Goal: Information Seeking & Learning: Learn about a topic

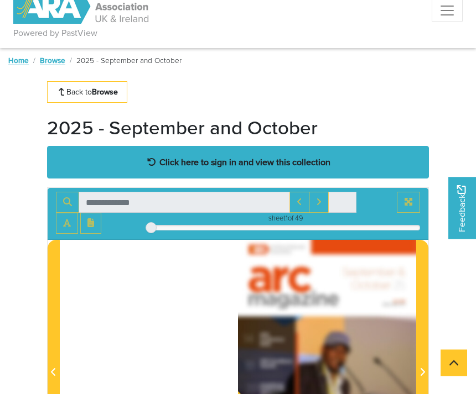
scroll to position [20, 0]
click at [85, 166] on div "Click here to sign in and view this collection" at bounding box center [238, 162] width 382 height 33
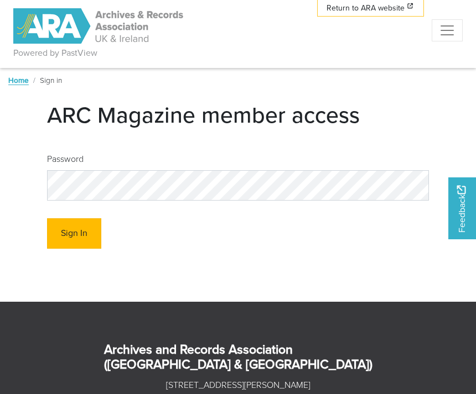
click at [67, 239] on button "Sign In" at bounding box center [74, 233] width 54 height 30
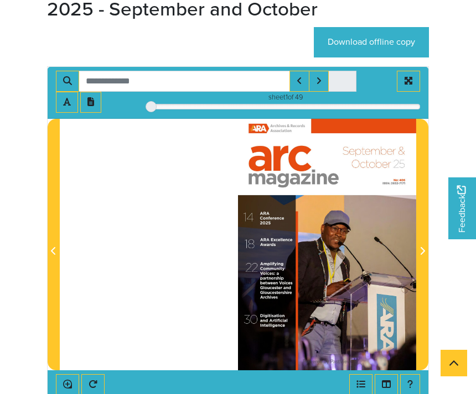
scroll to position [137, 0]
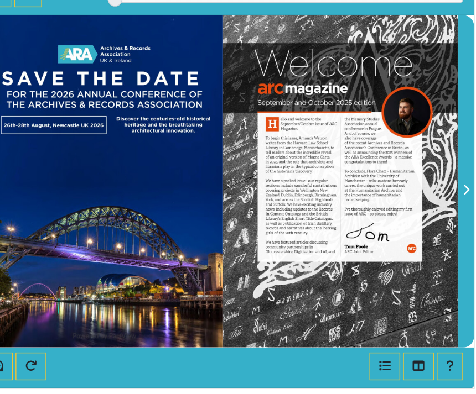
scroll to position [178, 0]
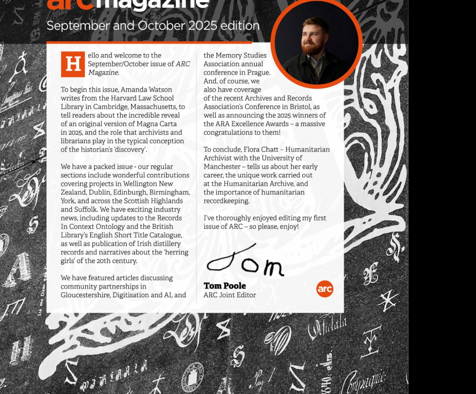
click at [260, 163] on img at bounding box center [237, 197] width 279 height 394
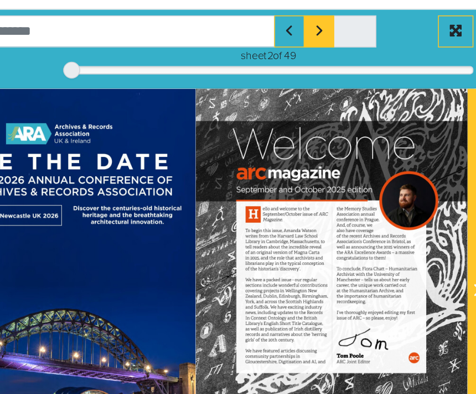
click at [309, 32] on button "Next Match" at bounding box center [319, 42] width 20 height 21
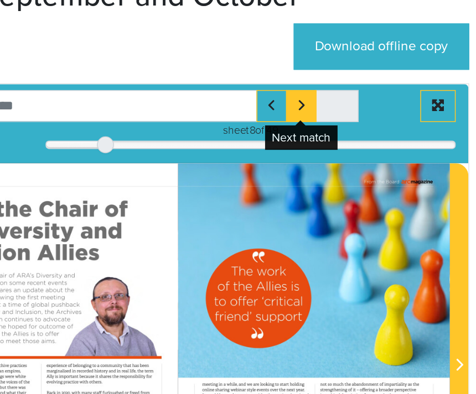
scroll to position [150, 0]
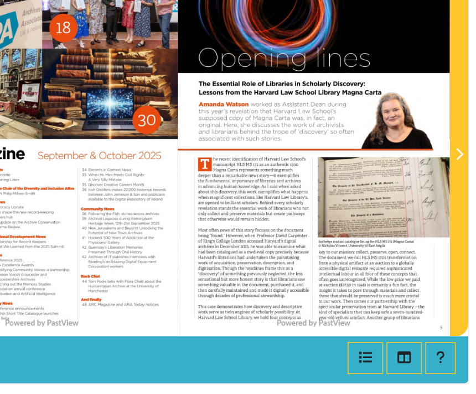
scroll to position [176, 0]
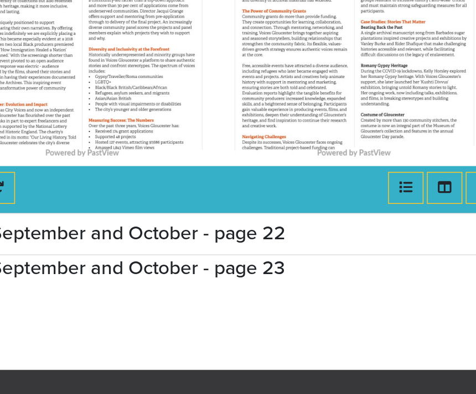
scroll to position [288, 0]
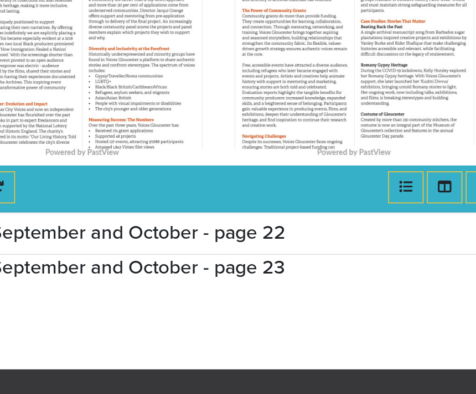
click at [164, 280] on h2 "2025 - September and October - page 23" at bounding box center [238, 287] width 382 height 15
click at [168, 279] on h2 "2025 - September and October - page 23" at bounding box center [238, 286] width 382 height 15
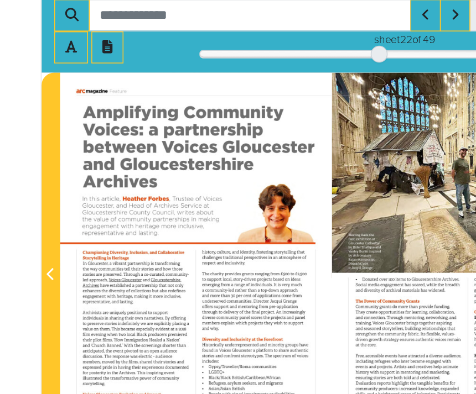
scroll to position [210, 0]
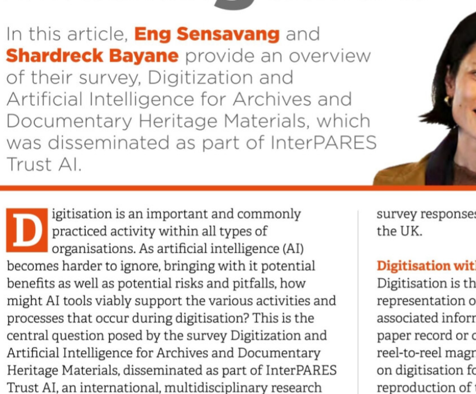
click at [126, 125] on img at bounding box center [238, 224] width 402 height 569
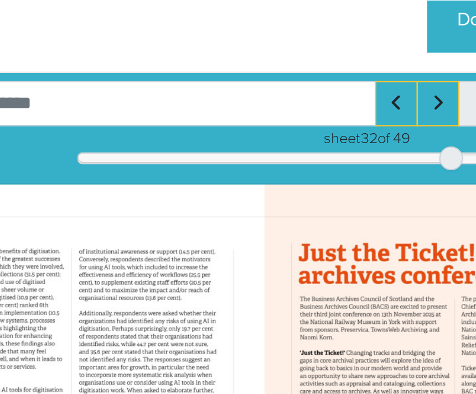
scroll to position [171, 0]
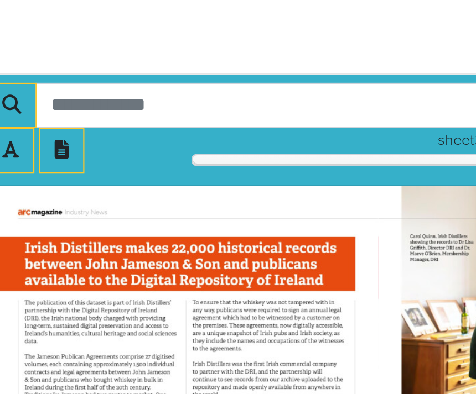
scroll to position [171, 0]
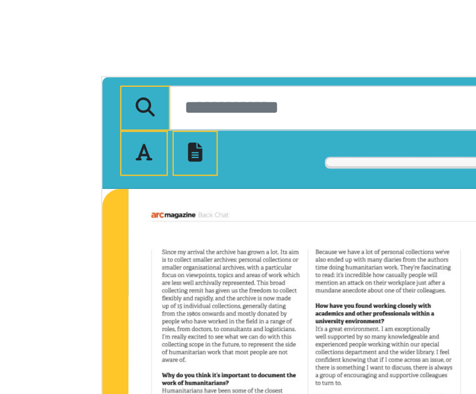
scroll to position [169, 0]
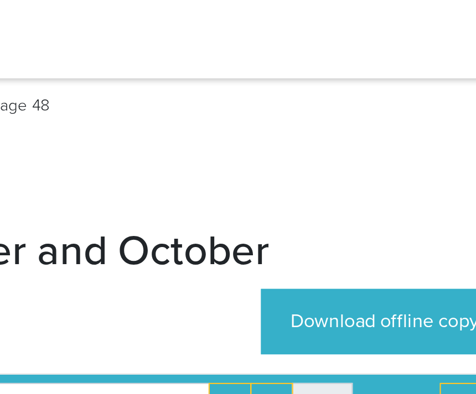
scroll to position [31, 0]
